Goal: Navigation & Orientation: Find specific page/section

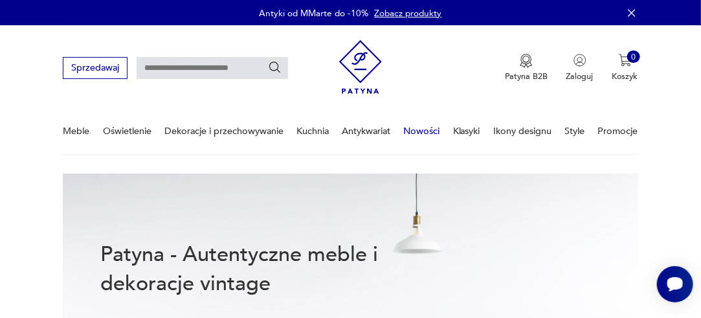
click at [418, 129] on link "Nowości" at bounding box center [422, 131] width 36 height 45
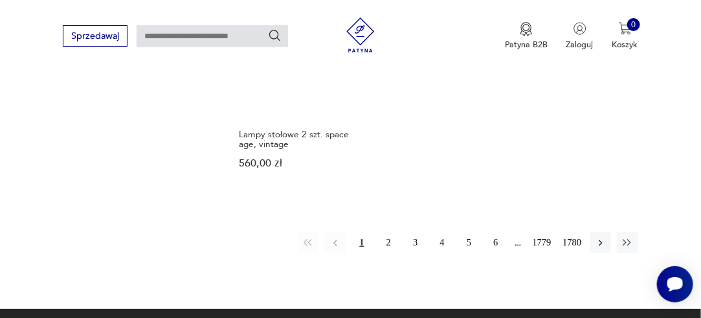
scroll to position [1545, 0]
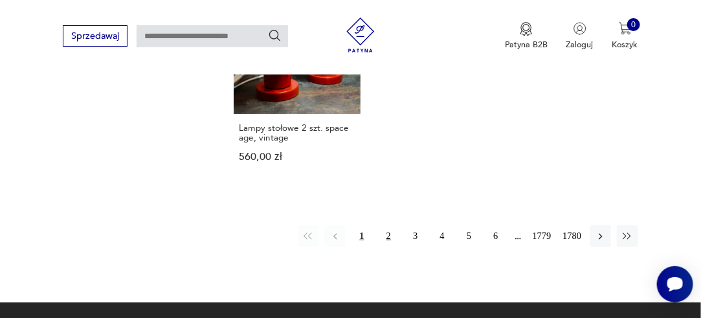
click at [387, 225] on button "2" at bounding box center [388, 235] width 21 height 21
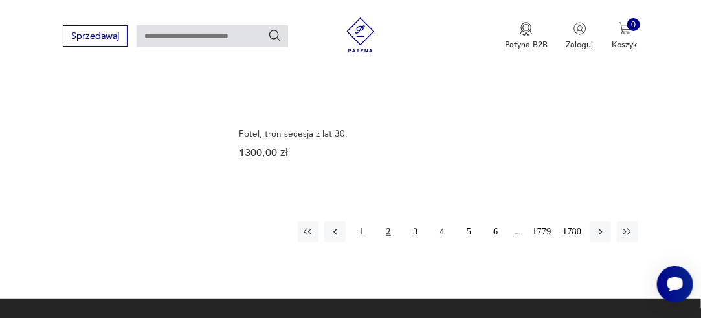
scroll to position [1669, 0]
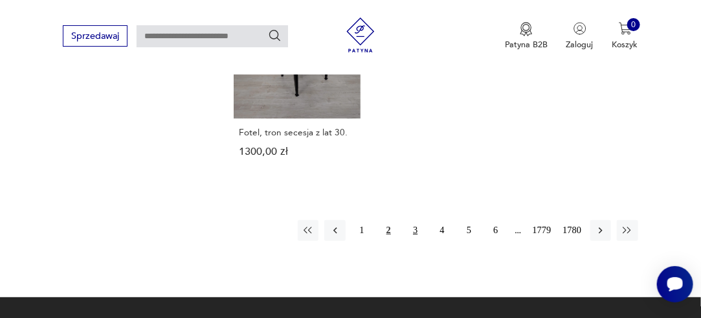
click at [417, 220] on button "3" at bounding box center [415, 230] width 21 height 21
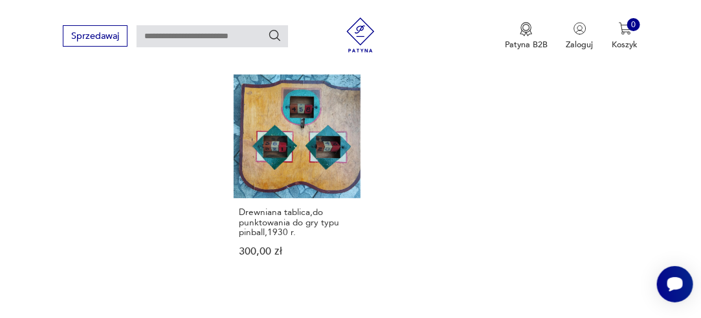
scroll to position [1488, 0]
